Goal: Transaction & Acquisition: Purchase product/service

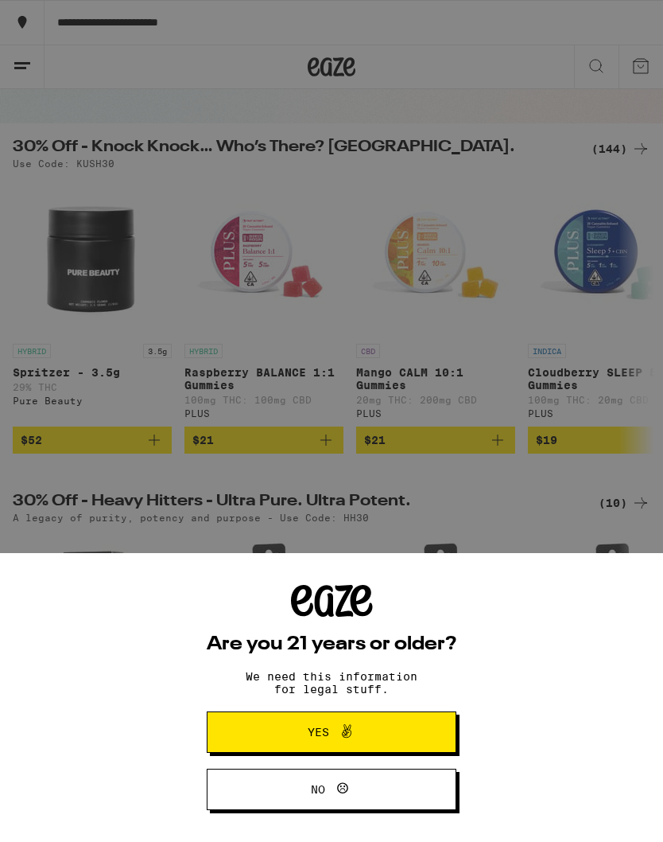
scroll to position [110, 0]
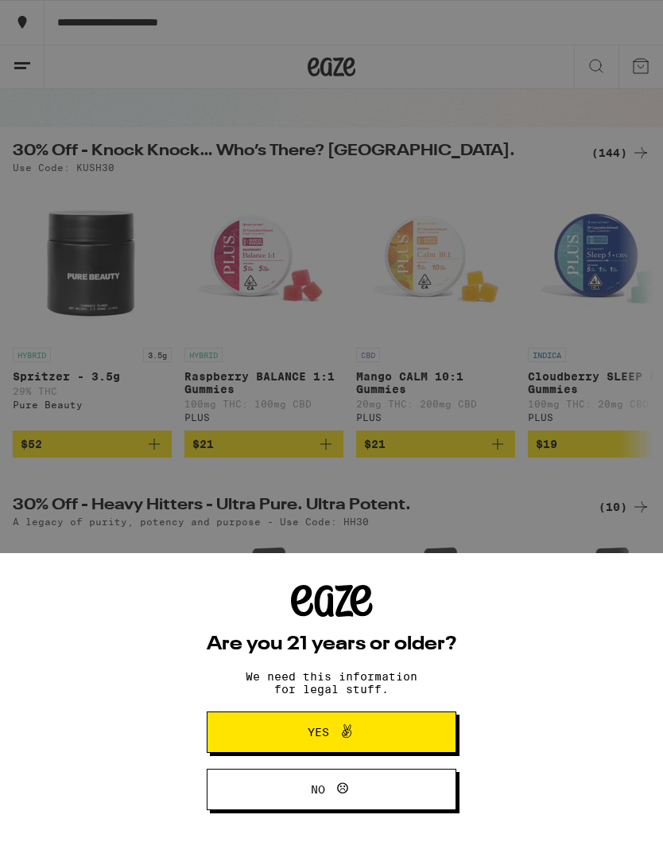
click at [273, 733] on span "Yes" at bounding box center [331, 731] width 121 height 21
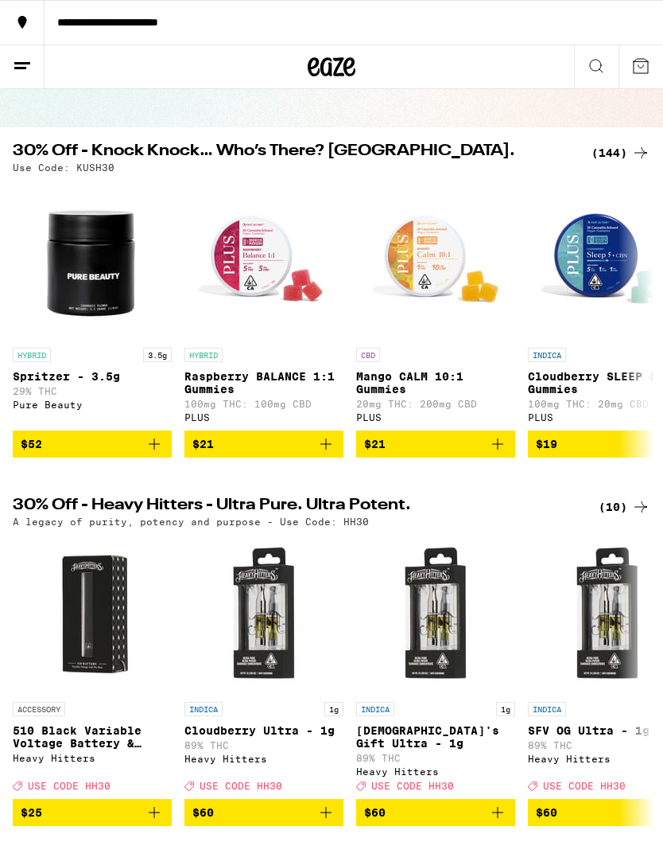
scroll to position [0, 0]
click at [42, 61] on button at bounding box center [22, 67] width 45 height 44
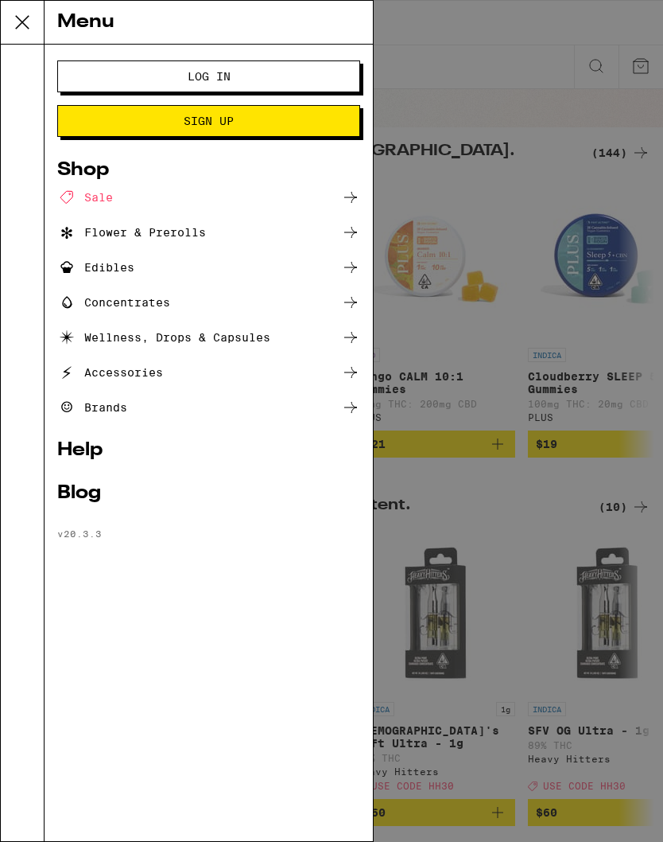
click at [68, 106] on button "Sign Up" at bounding box center [208, 121] width 303 height 32
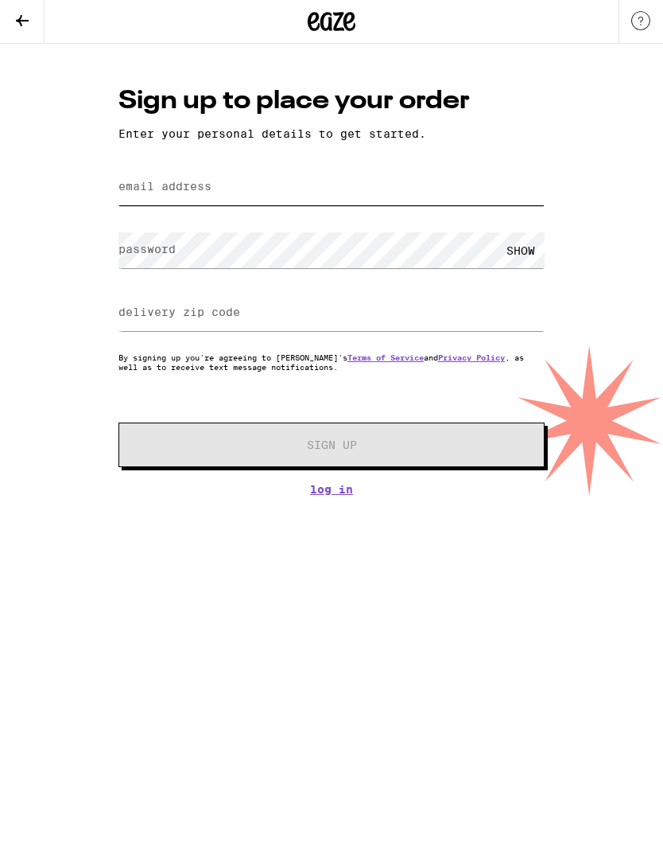
click at [140, 174] on input "email address" at bounding box center [332, 188] width 426 height 36
type input "[EMAIL_ADDRESS][DOMAIN_NAME]"
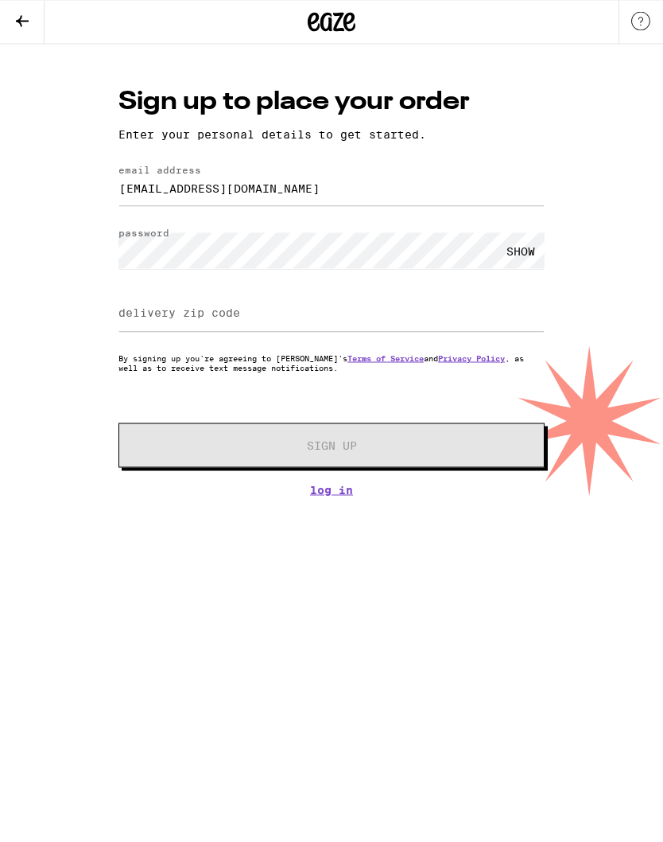
click at [323, 476] on div "Sign up to place your order Enter your personal details to get started. email a…" at bounding box center [332, 290] width 458 height 412
click at [340, 496] on html "Sign up to place your order Enter your personal details to get started. email a…" at bounding box center [331, 248] width 663 height 496
click at [304, 496] on link "Log In" at bounding box center [332, 490] width 426 height 13
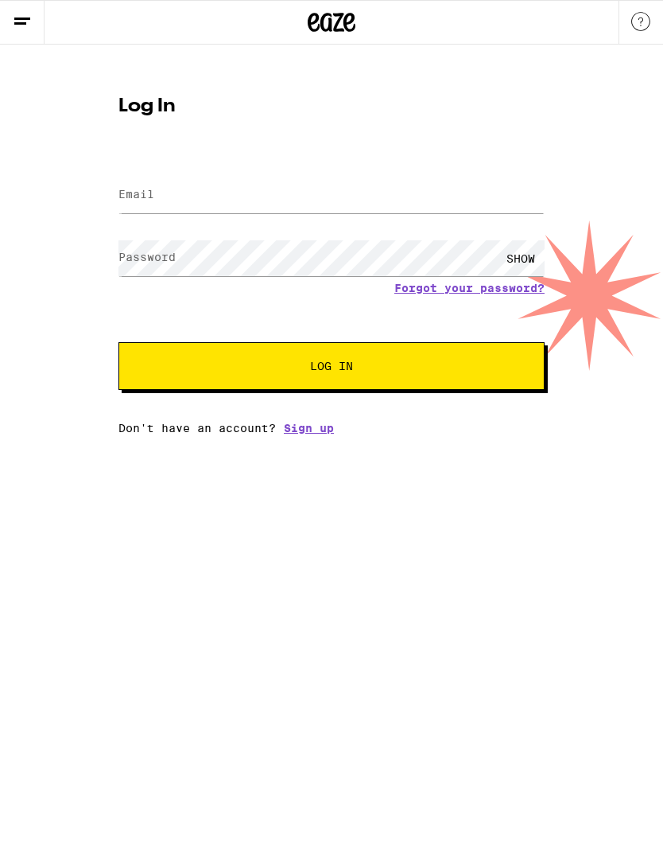
click at [134, 189] on label "Email" at bounding box center [137, 194] width 36 height 13
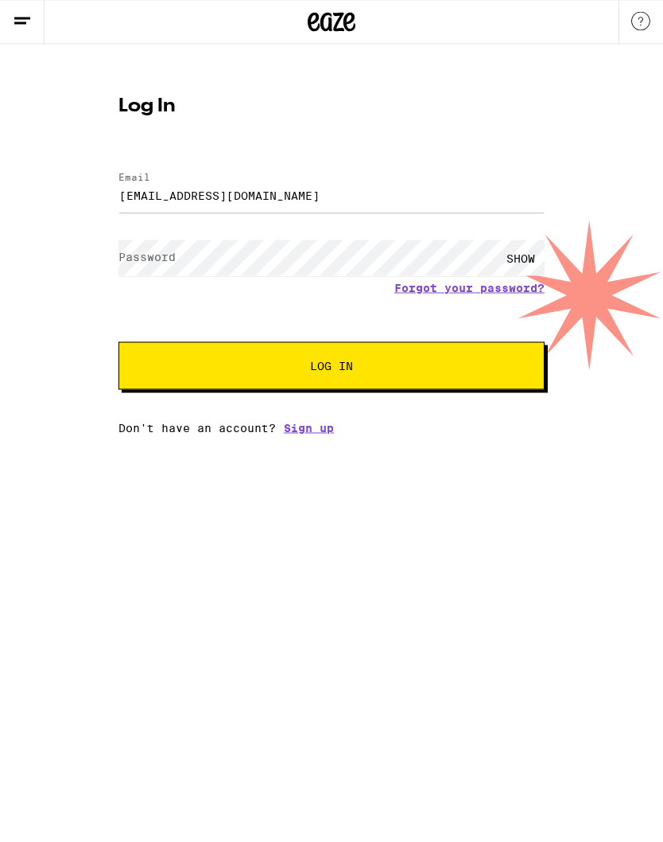
click at [123, 262] on label "Password" at bounding box center [147, 257] width 57 height 13
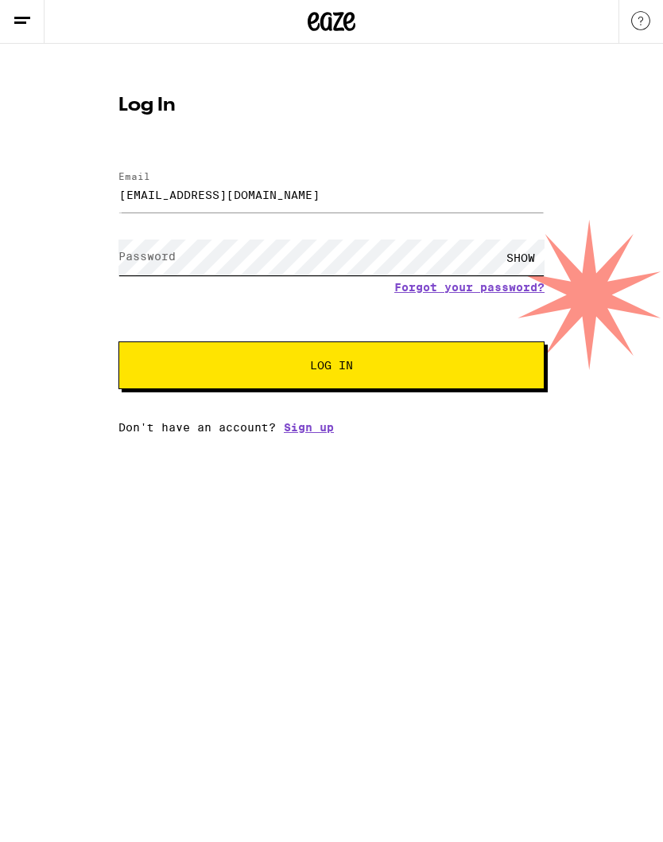
type input "[EMAIL_ADDRESS][DOMAIN_NAME]"
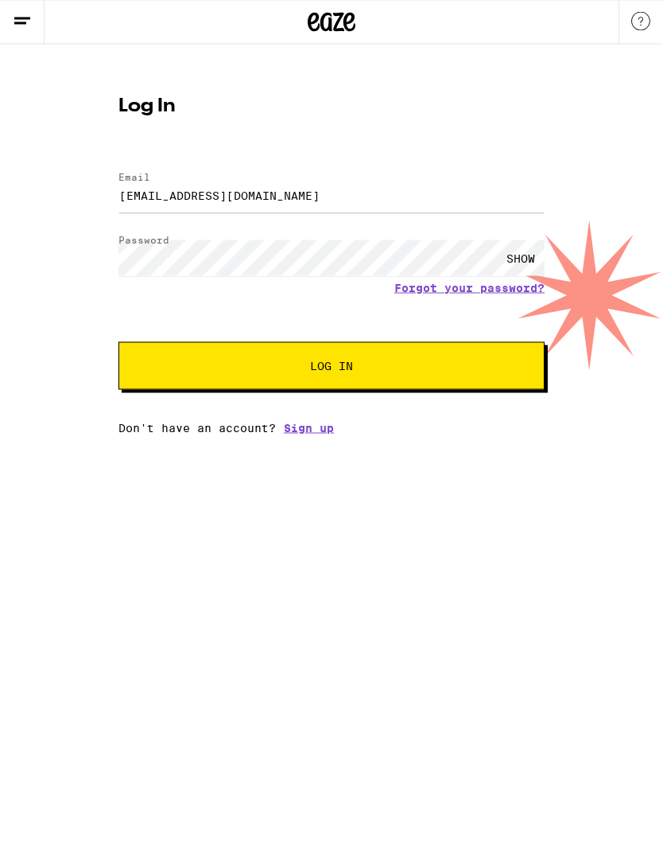
click at [175, 390] on button "Log In" at bounding box center [332, 366] width 426 height 48
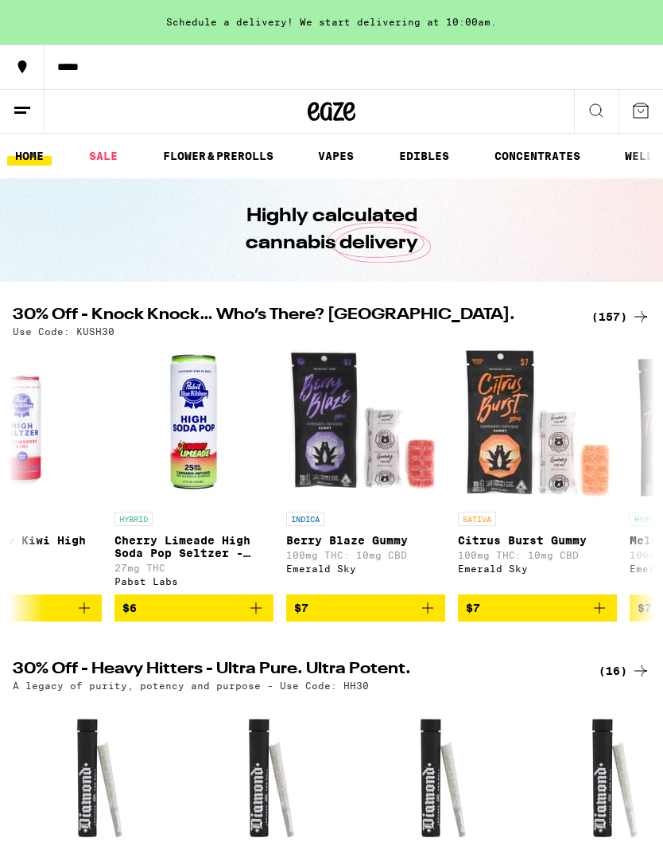
click at [73, 494] on img "Open page for Strawberry Kiwi High Seltzer from Pabst Labs" at bounding box center [22, 423] width 159 height 159
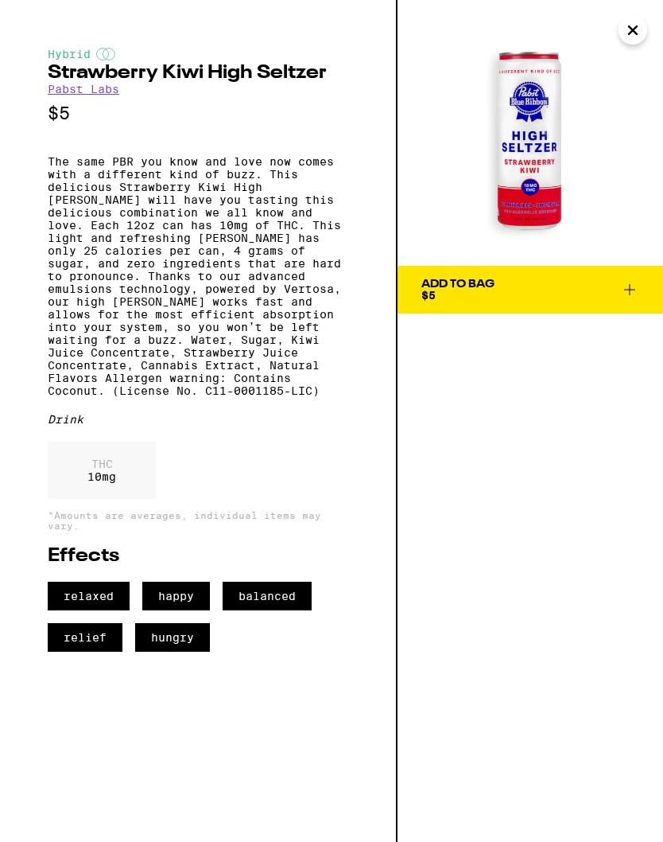
scroll to position [0, 1824]
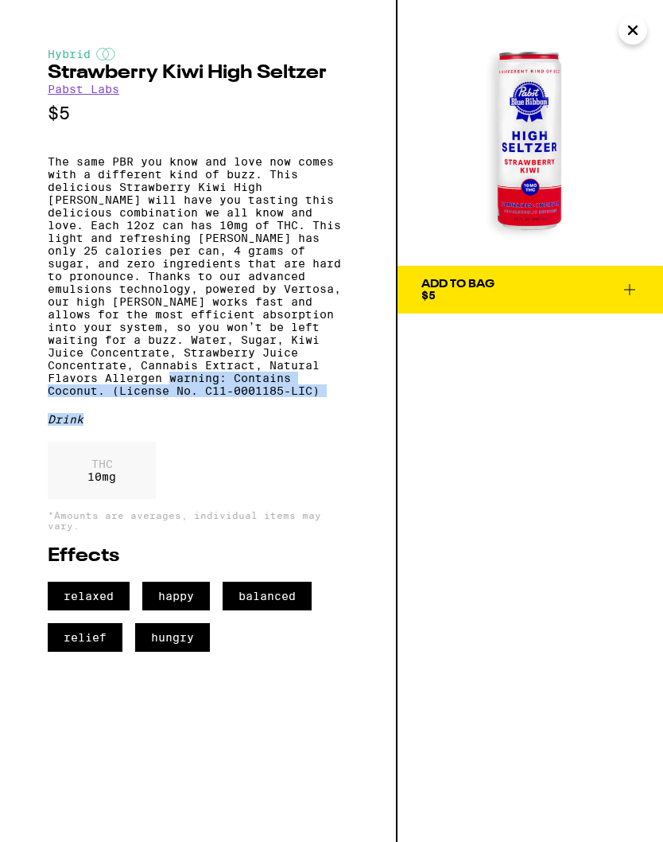
click at [647, 24] on img at bounding box center [531, 133] width 266 height 266
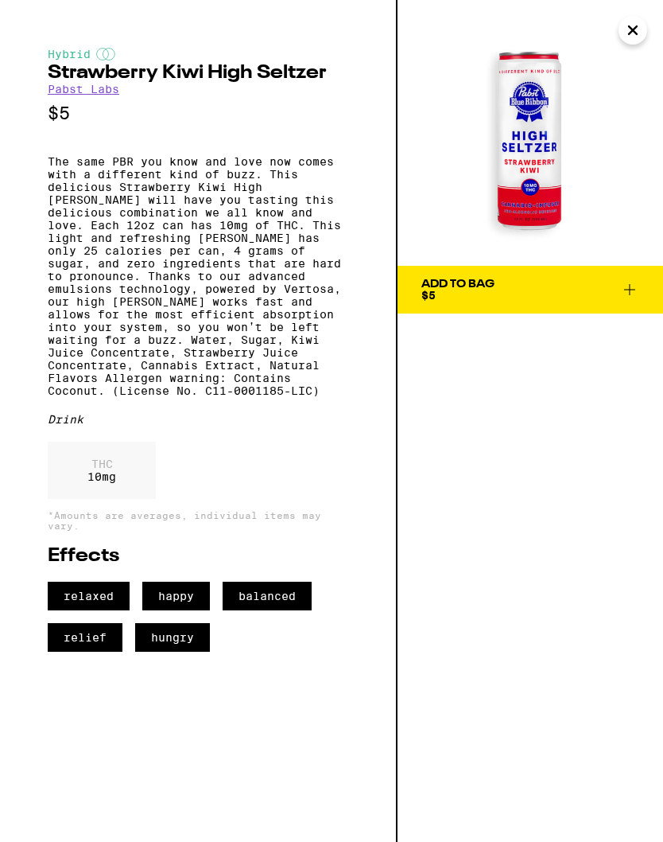
click at [624, 33] on icon "Close" at bounding box center [633, 30] width 19 height 24
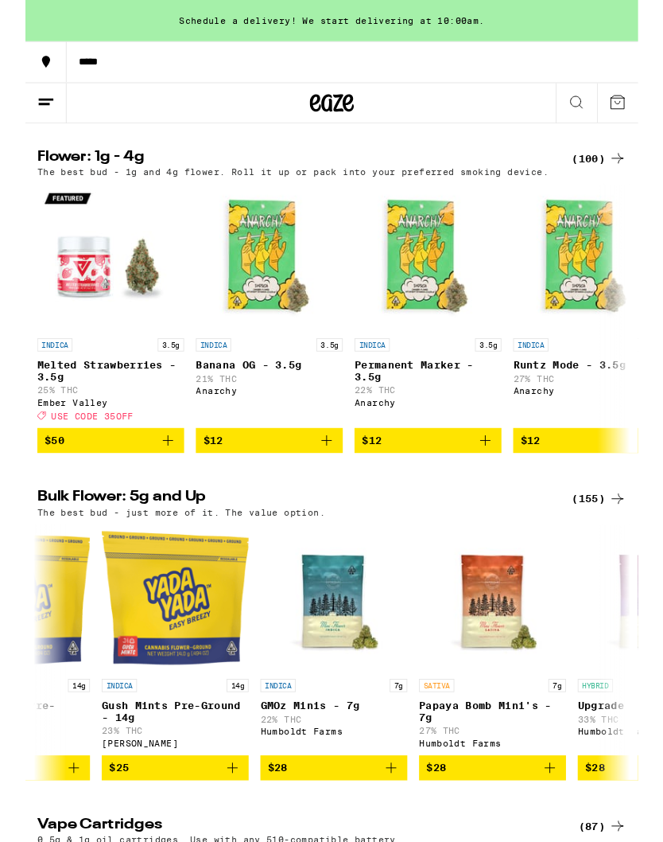
scroll to position [0, 249]
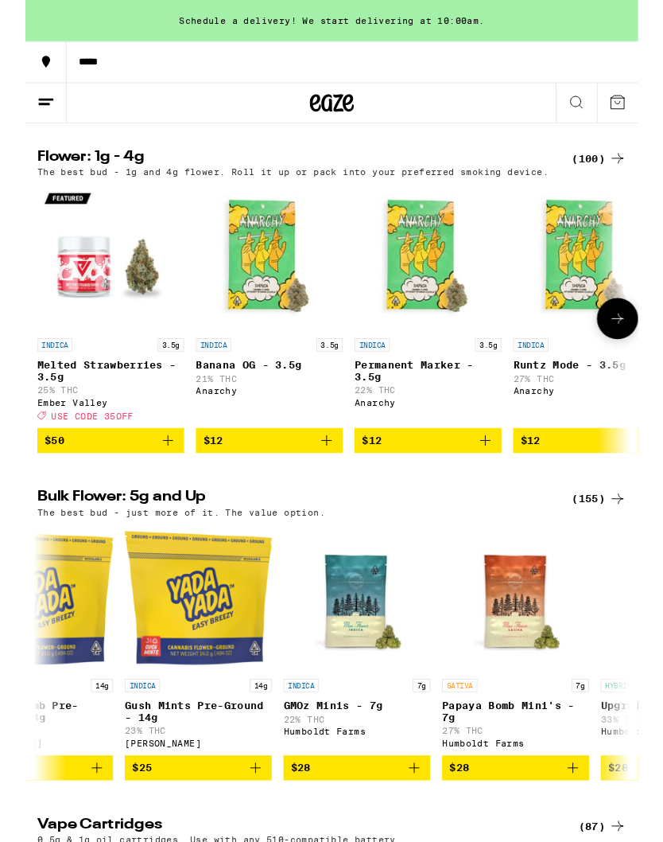
click at [29, 367] on div at bounding box center [22, 344] width 45 height 45
